Goal: Task Accomplishment & Management: Manage account settings

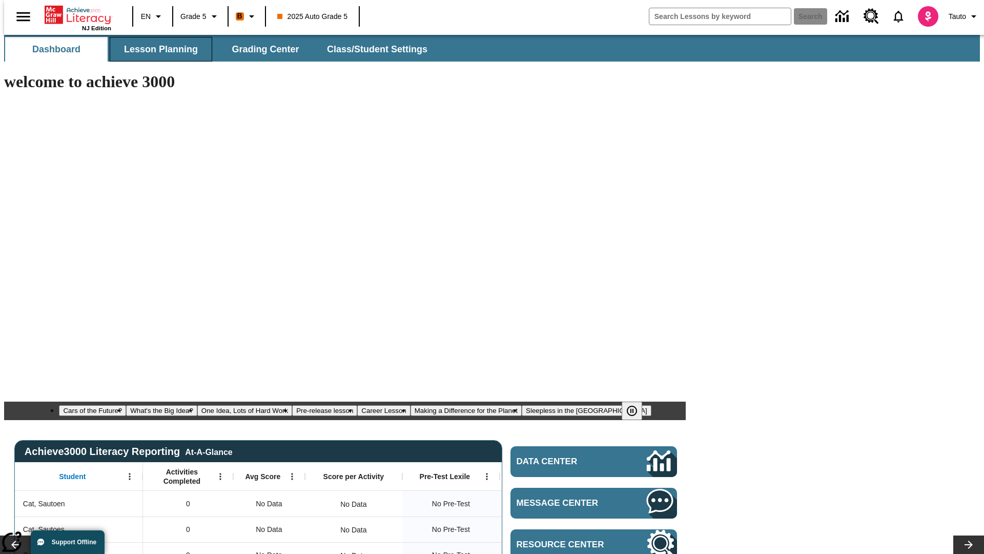
click at [157, 49] on span "Lesson Planning" at bounding box center [161, 50] width 74 height 12
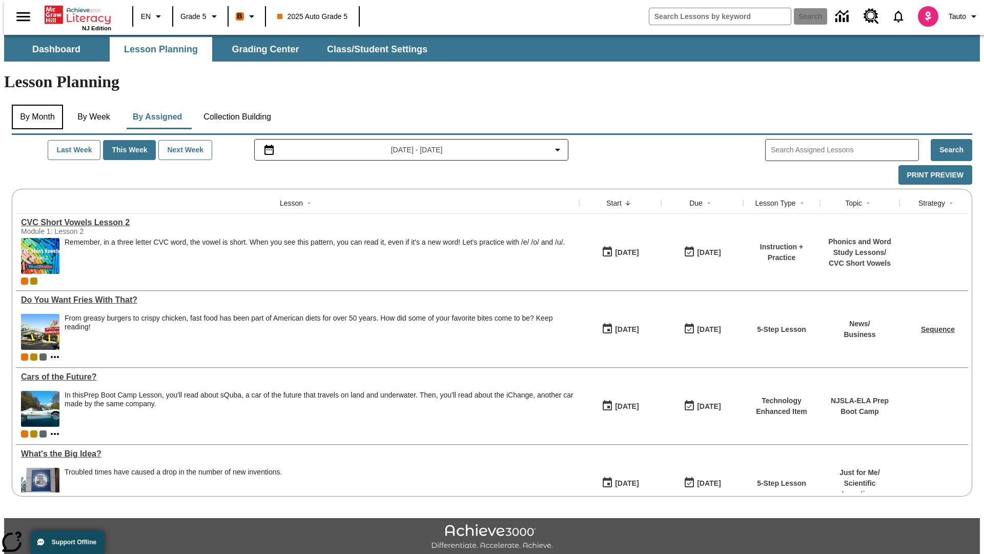
click at [34, 105] on button "By Month" at bounding box center [37, 117] width 51 height 25
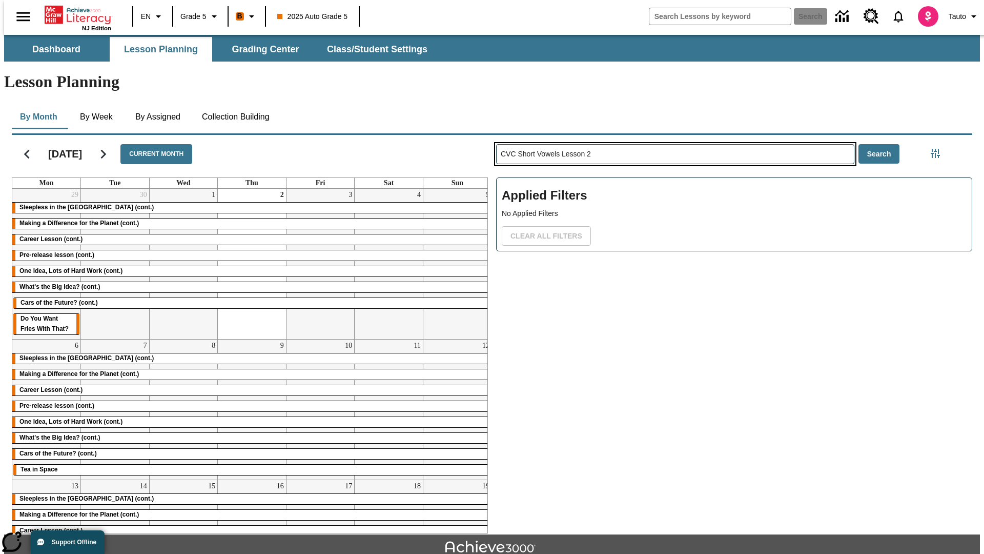
type input "CVC Short Vowels Lesson 2"
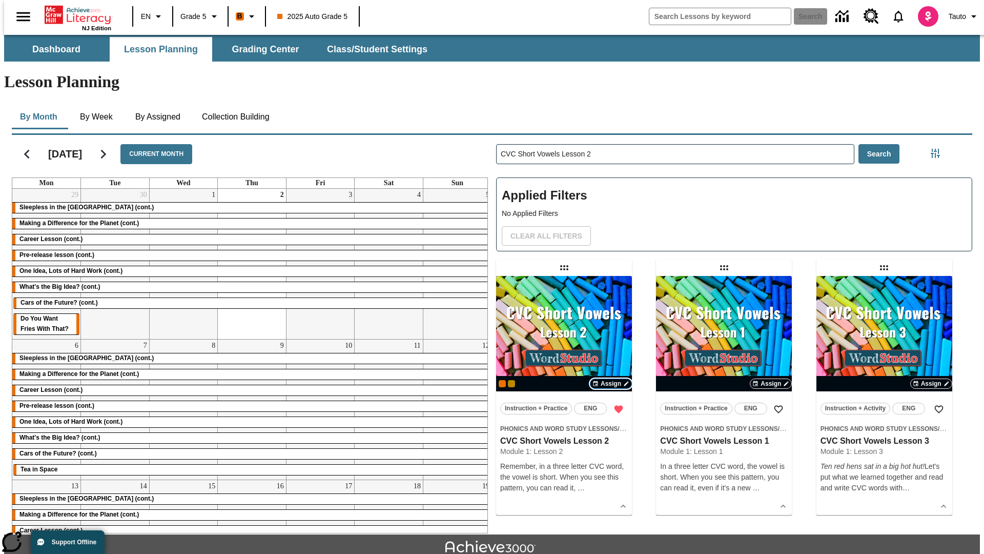
click at [611, 379] on span "Assign" at bounding box center [611, 383] width 21 height 9
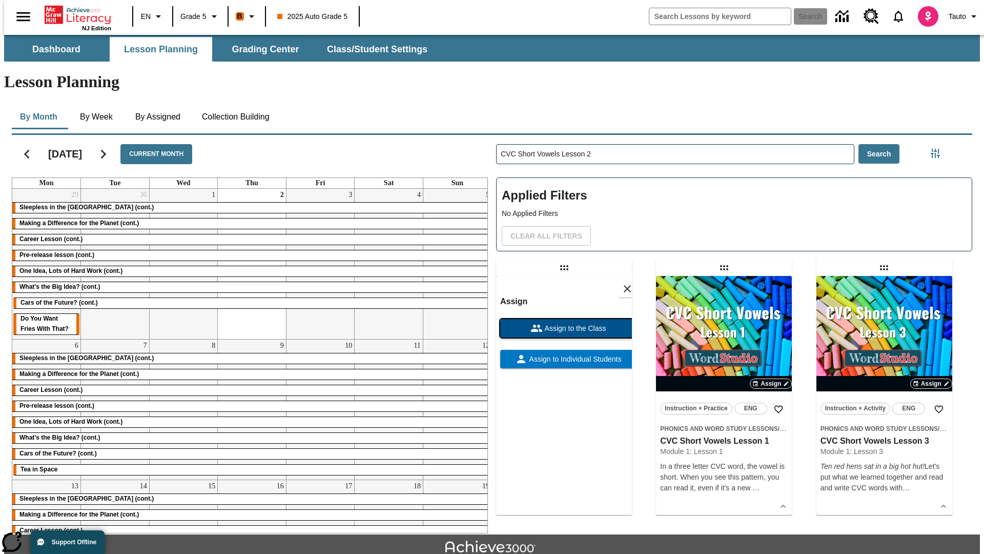
click at [564, 323] on span "Assign to the Class" at bounding box center [575, 328] width 64 height 11
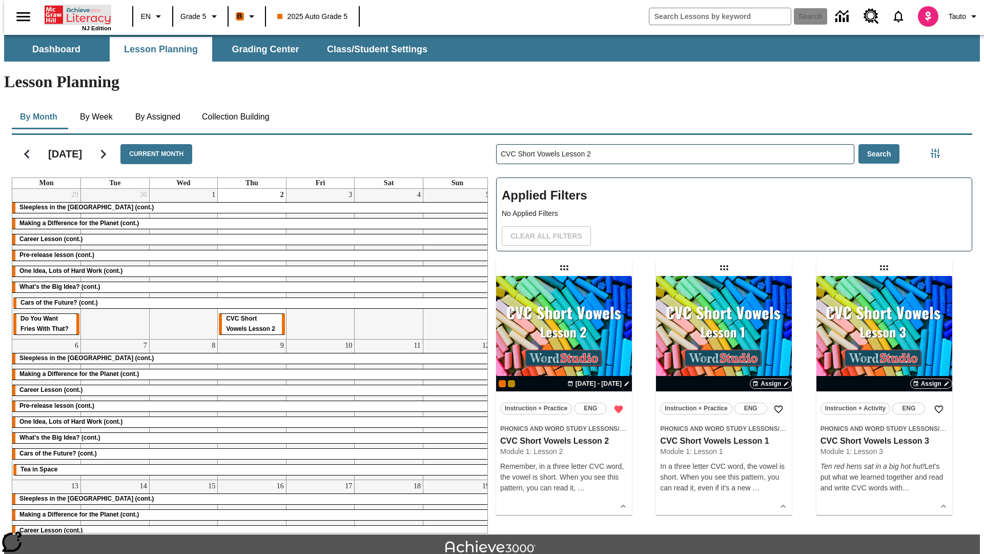
click at [74, 14] on icon "Home" at bounding box center [79, 15] width 68 height 21
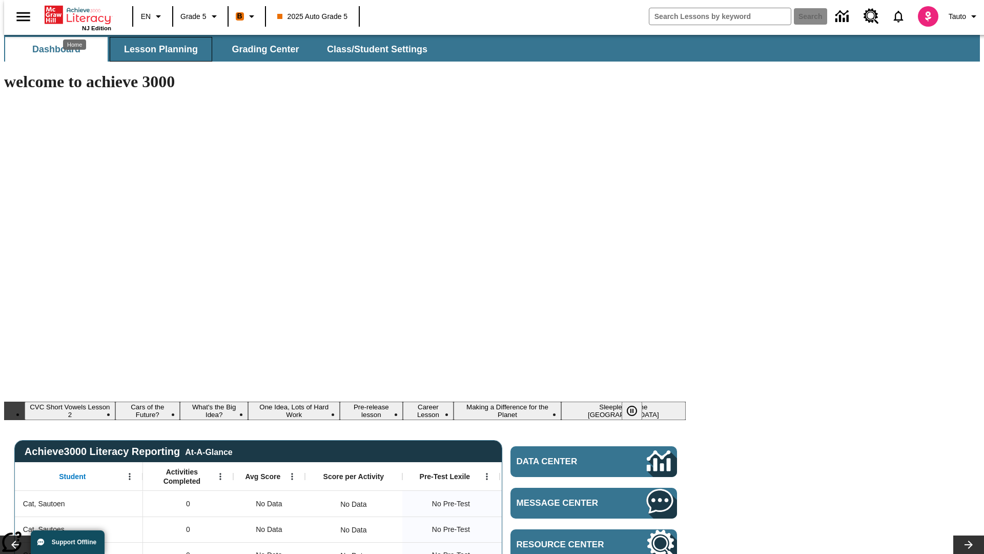
click at [157, 49] on span "Lesson Planning" at bounding box center [161, 50] width 74 height 12
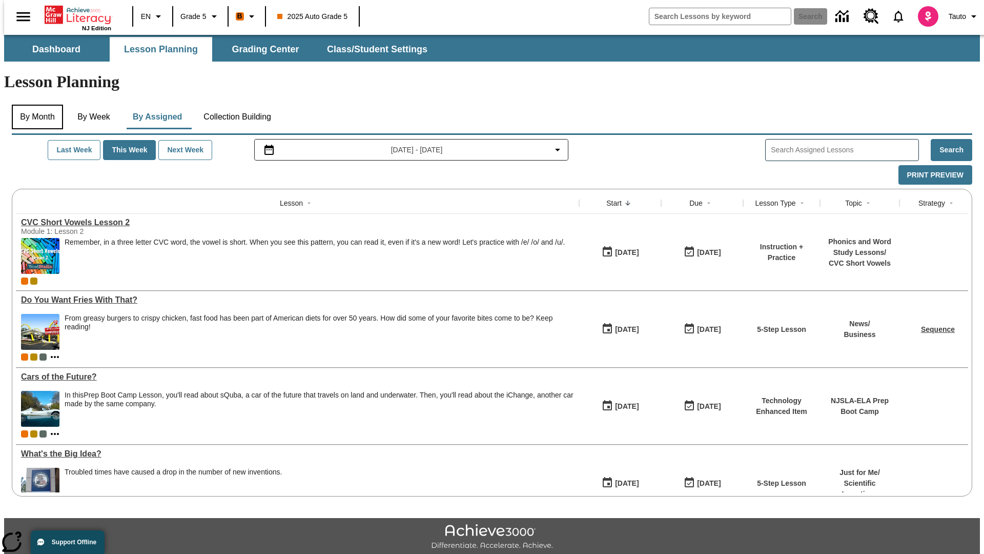
click at [34, 105] on button "By Month" at bounding box center [37, 117] width 51 height 25
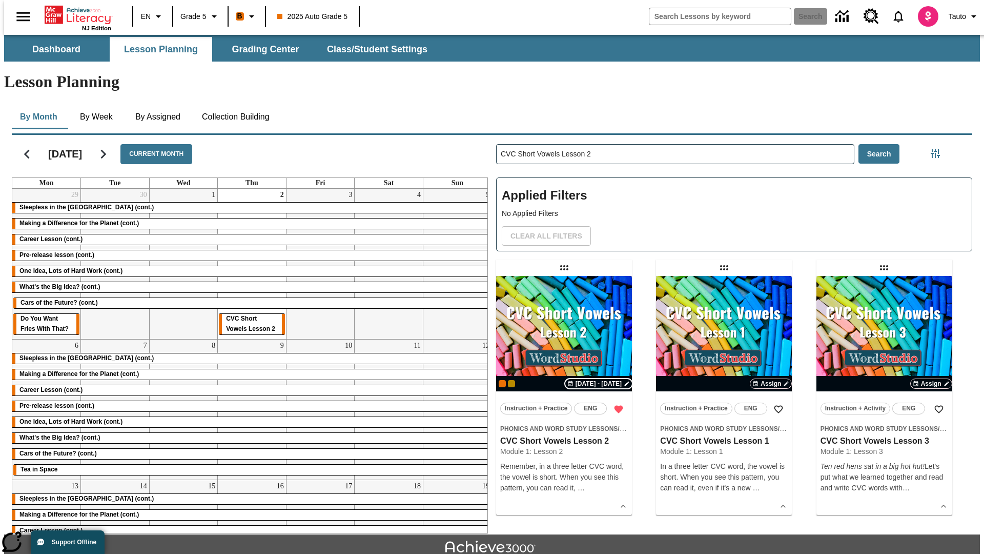
click at [600, 379] on span "[DATE] - [DATE]" at bounding box center [599, 383] width 46 height 9
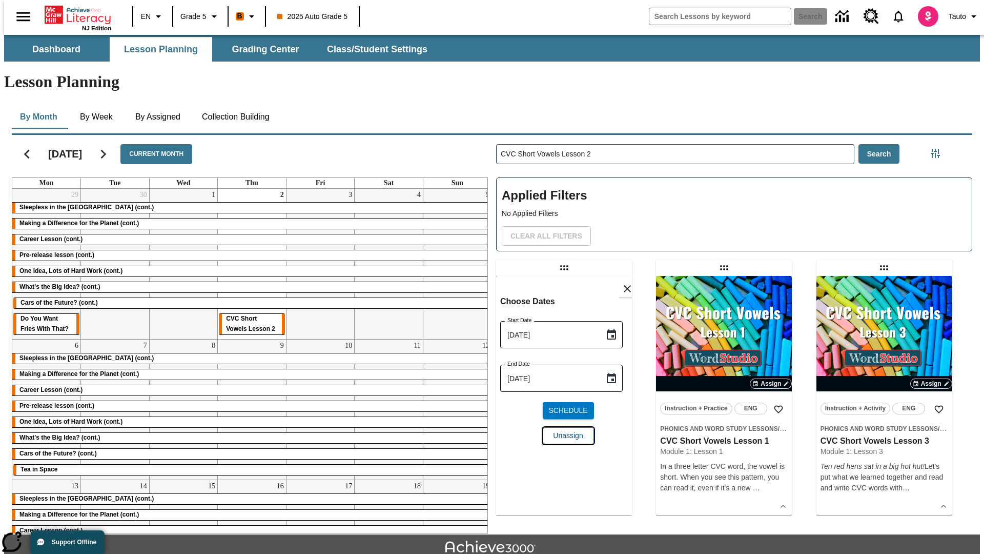
click at [564, 430] on span "Unassign" at bounding box center [568, 435] width 30 height 11
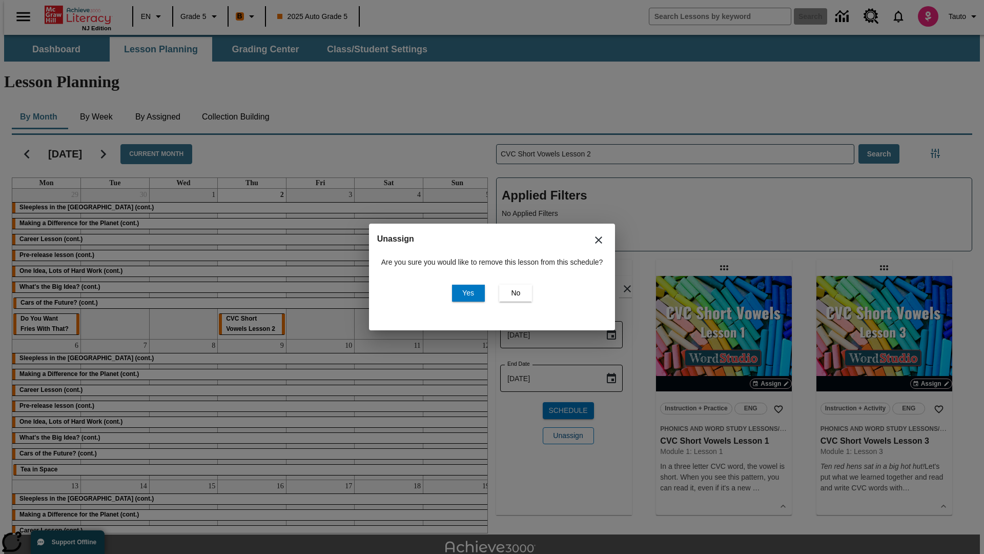
scroll to position [23, 0]
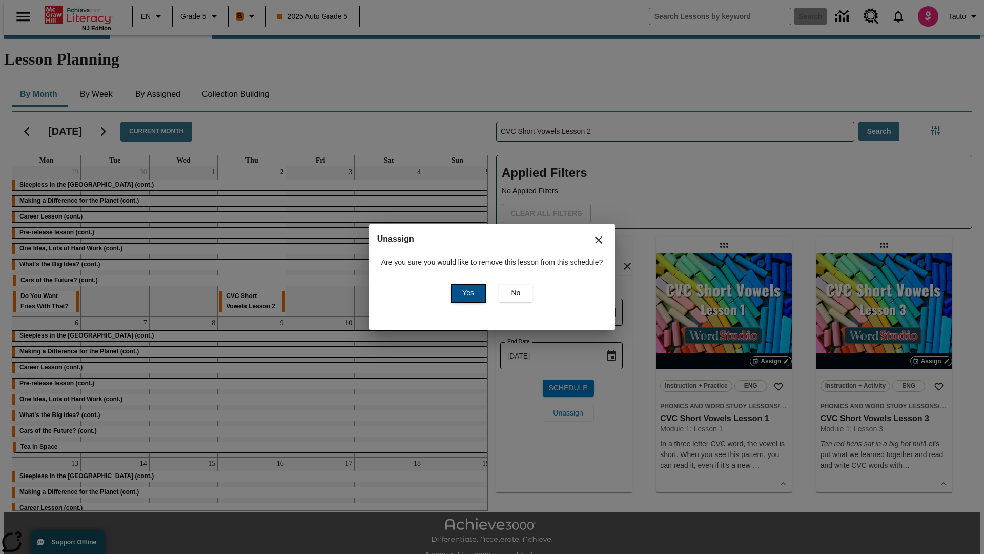
click at [467, 293] on span "Yes" at bounding box center [468, 293] width 12 height 11
